Goal: Task Accomplishment & Management: Manage account settings

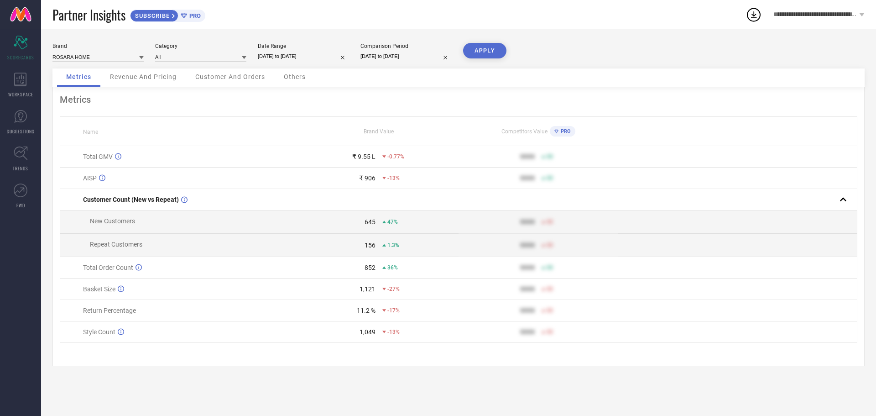
click at [17, 13] on link at bounding box center [20, 14] width 41 height 29
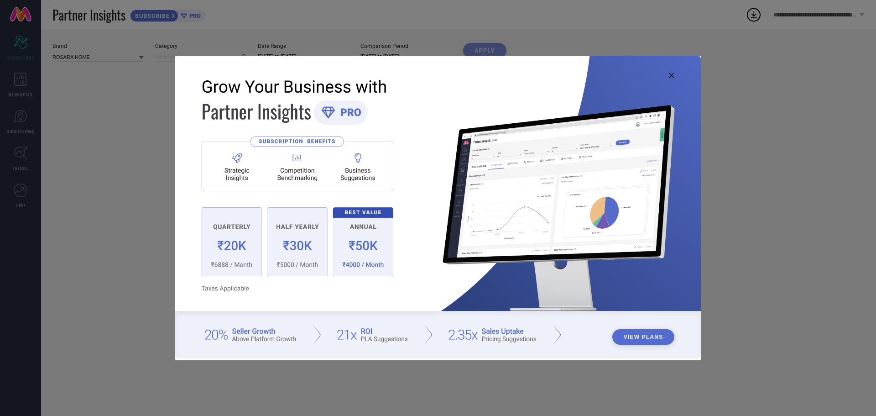
type input "All"
click at [671, 74] on icon at bounding box center [671, 75] width 5 height 5
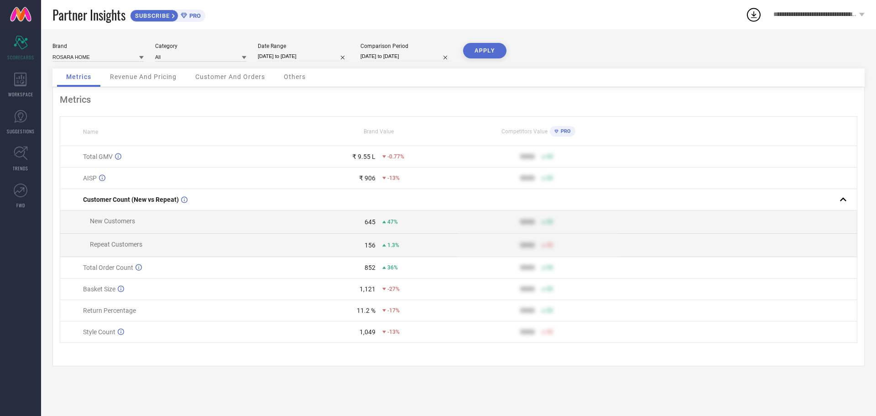
click at [862, 14] on icon at bounding box center [861, 15] width 5 height 4
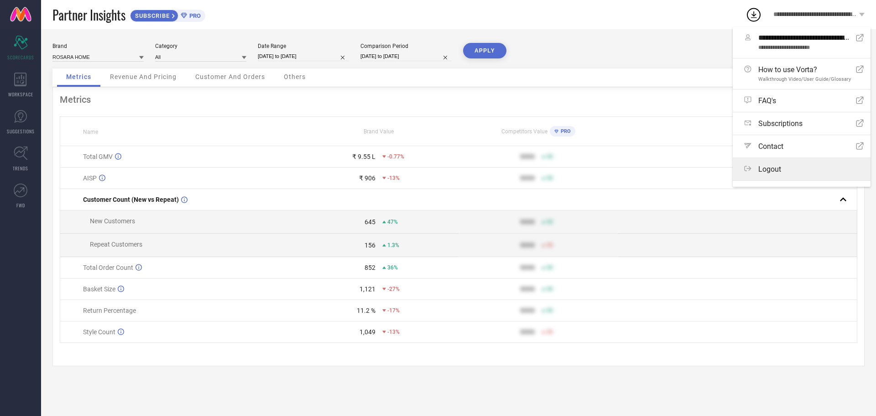
click at [767, 171] on span "Logout" at bounding box center [769, 169] width 23 height 9
click at [0, 0] on button "Logout" at bounding box center [0, 0] width 0 height 0
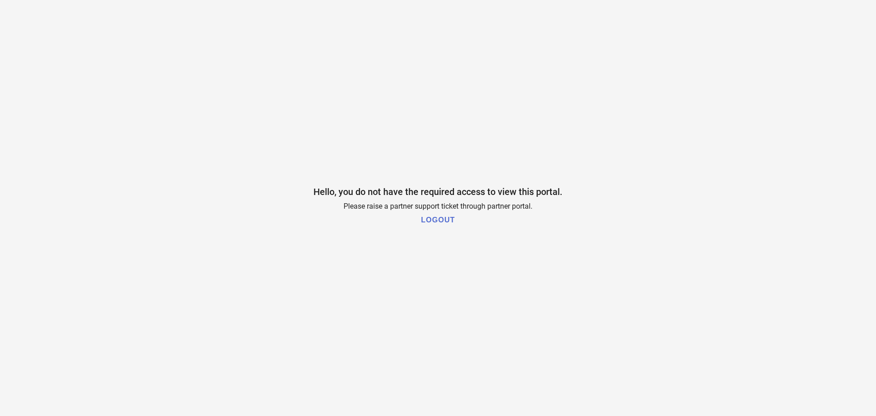
click at [440, 219] on h1 "LOGOUT" at bounding box center [438, 220] width 34 height 8
click at [442, 218] on h1 "LOGOUT" at bounding box center [438, 220] width 34 height 8
